Goal: Task Accomplishment & Management: Manage account settings

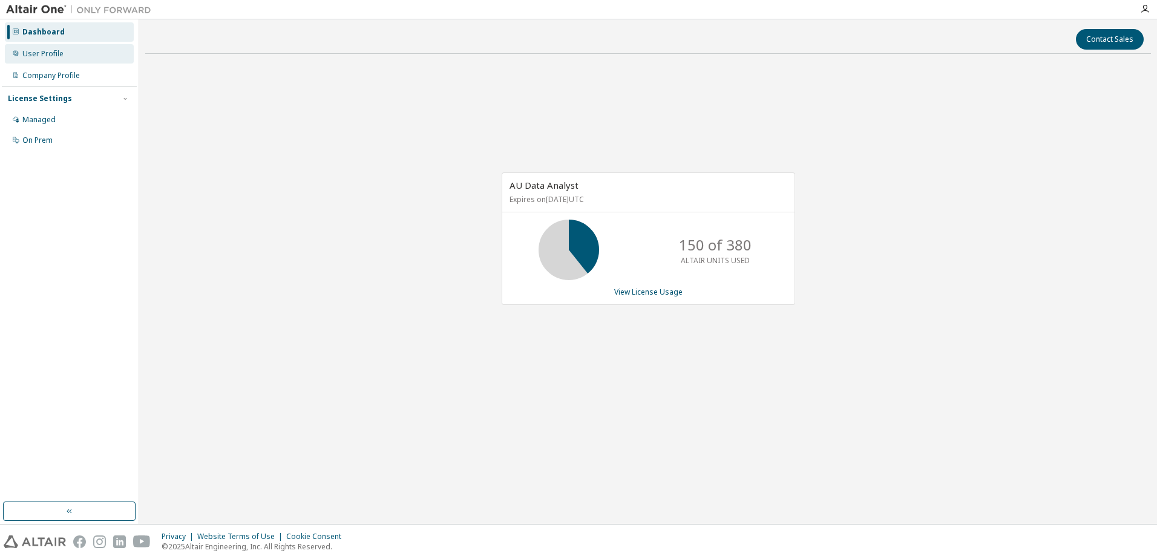
click at [61, 53] on div "User Profile" at bounding box center [42, 54] width 41 height 10
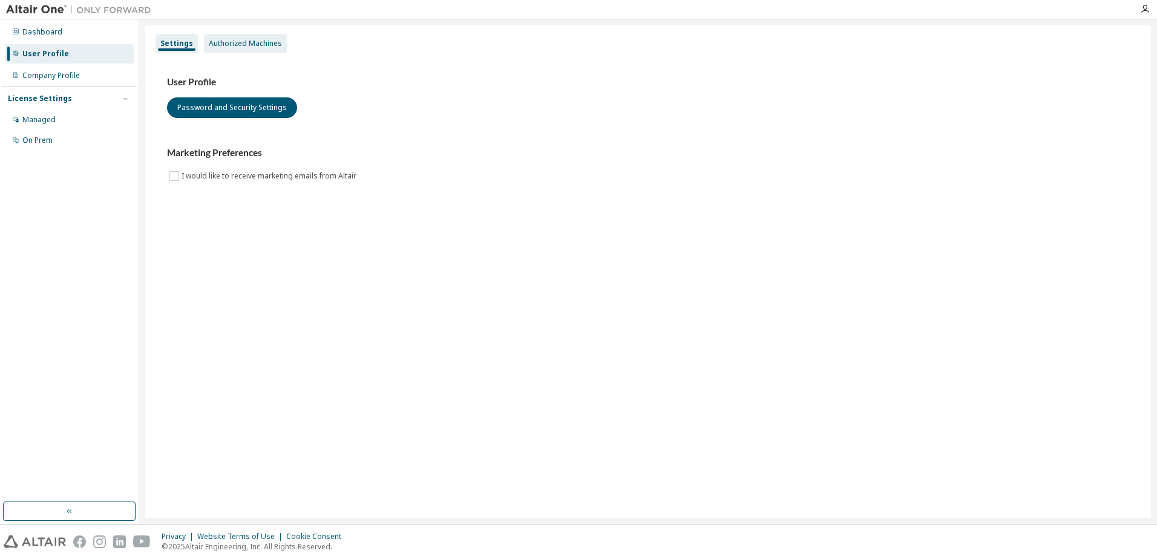
click at [252, 44] on div "Authorized Machines" at bounding box center [245, 44] width 73 height 10
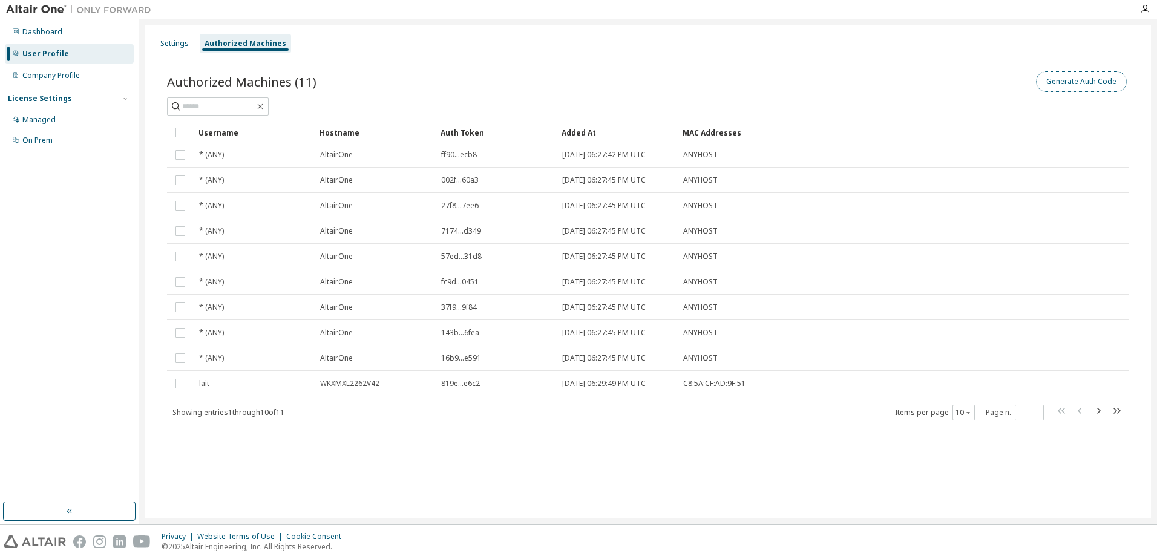
click at [1076, 79] on button "Generate Auth Code" at bounding box center [1081, 81] width 91 height 21
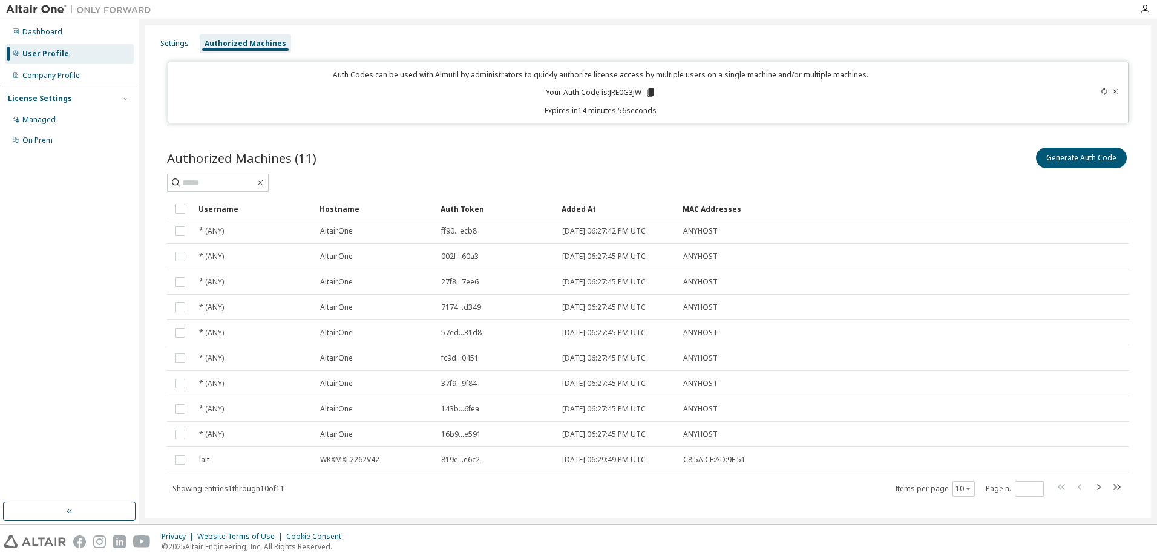
click at [648, 94] on icon at bounding box center [650, 92] width 7 height 8
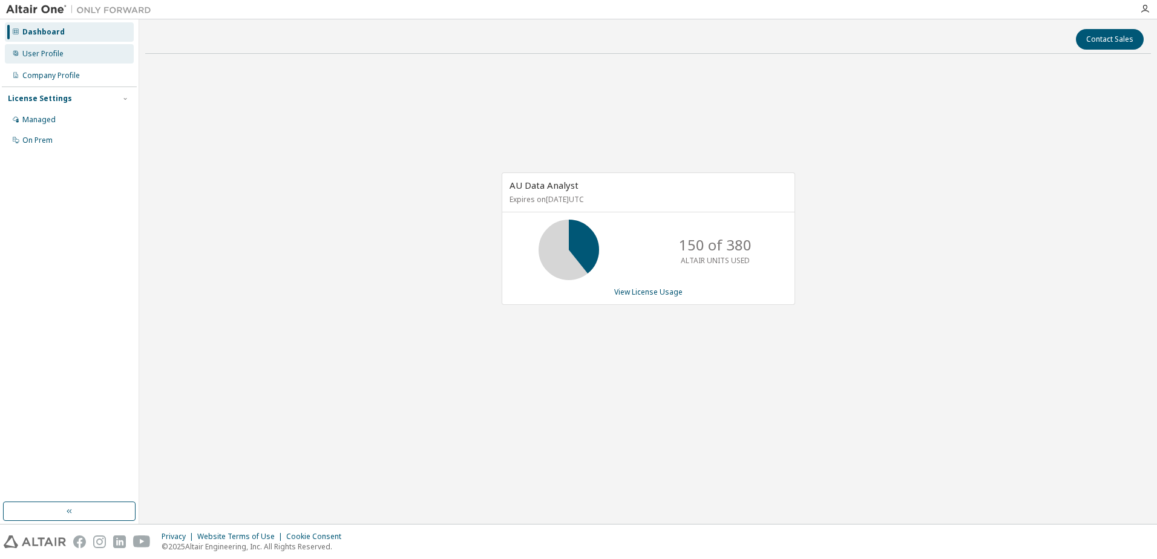
click at [51, 51] on div "User Profile" at bounding box center [42, 54] width 41 height 10
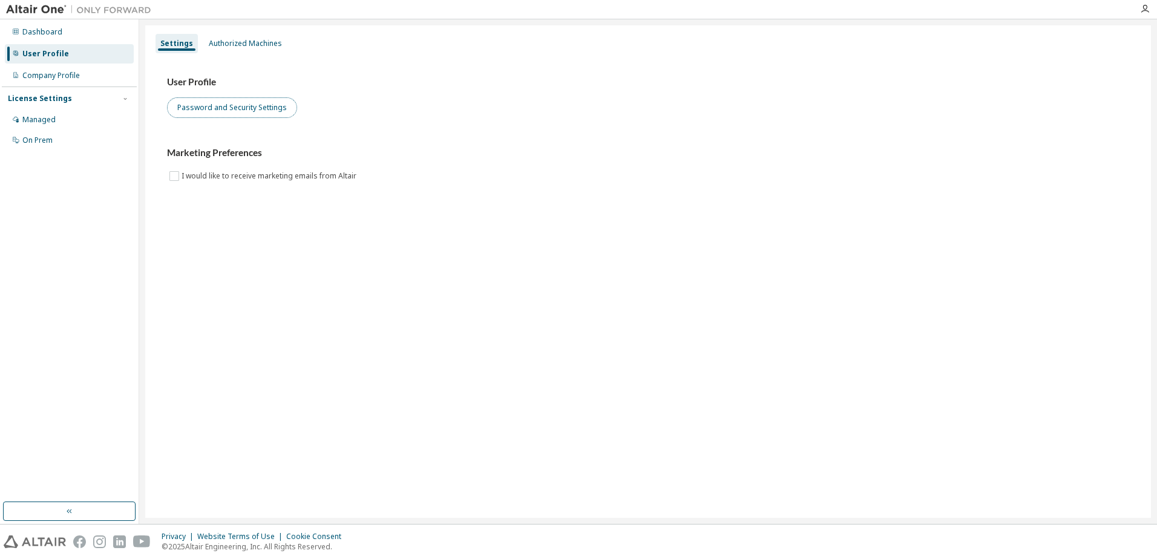
click at [237, 111] on button "Password and Security Settings" at bounding box center [232, 107] width 130 height 21
click at [243, 48] on div "Authorized Machines" at bounding box center [245, 44] width 73 height 10
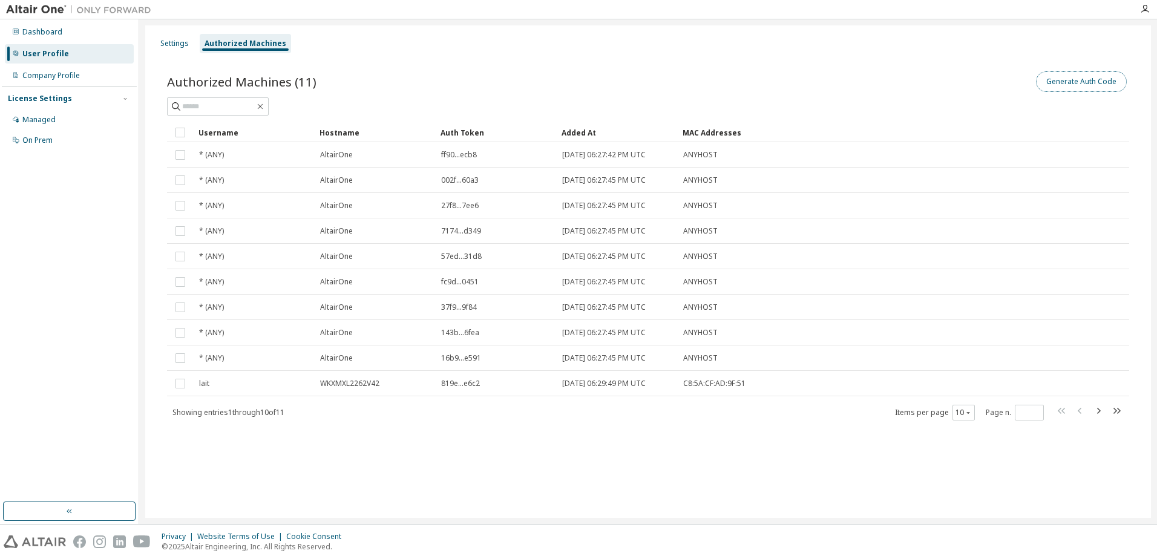
click at [1099, 82] on button "Generate Auth Code" at bounding box center [1081, 81] width 91 height 21
